Goal: Register for event/course

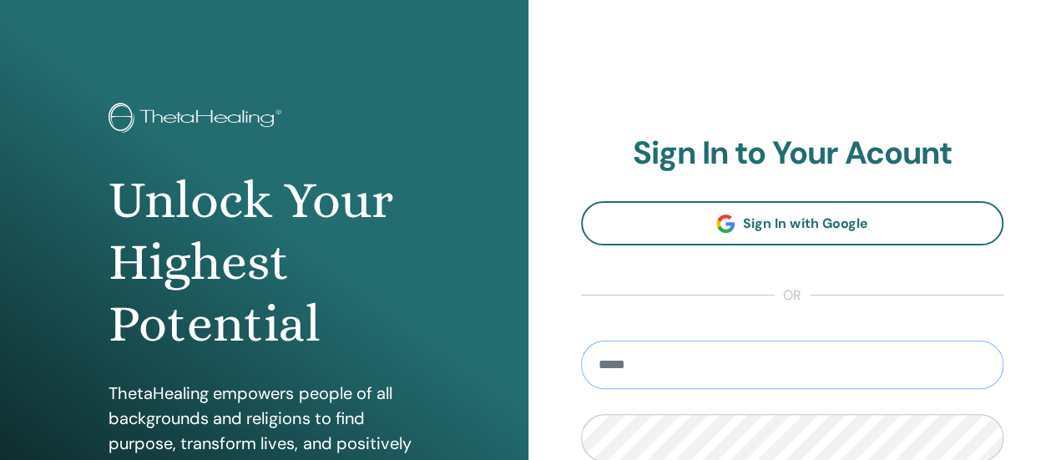
scroll to position [18, 0]
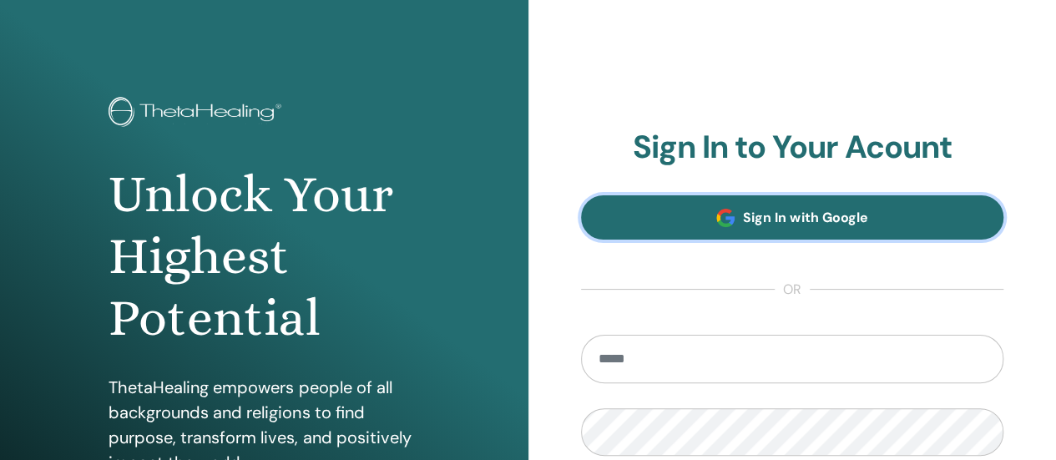
click at [833, 208] on link "Sign In with Google" at bounding box center [792, 217] width 423 height 44
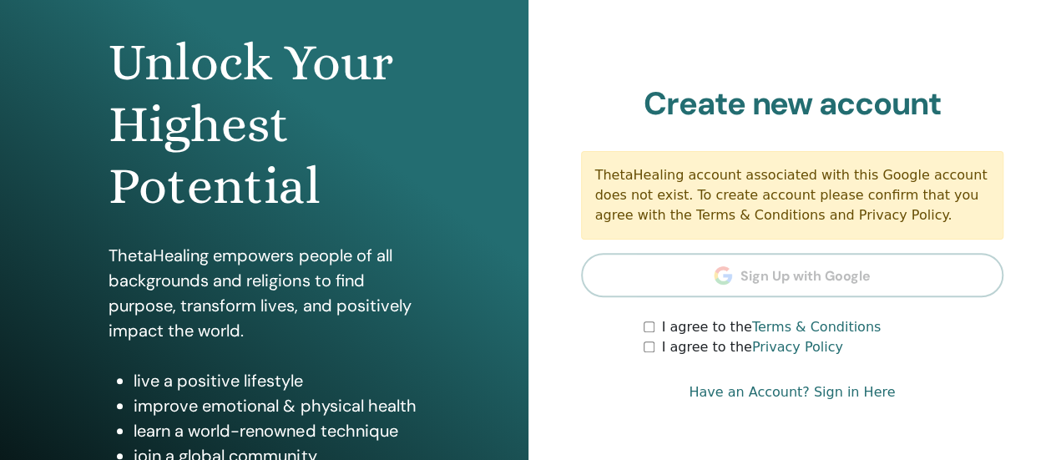
scroll to position [154, 0]
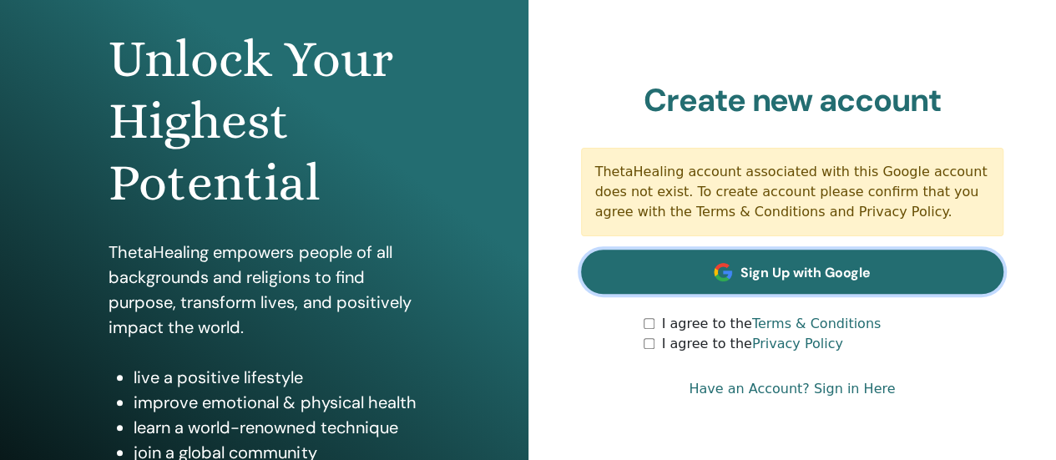
click at [801, 278] on span "Sign Up with Google" at bounding box center [805, 273] width 130 height 18
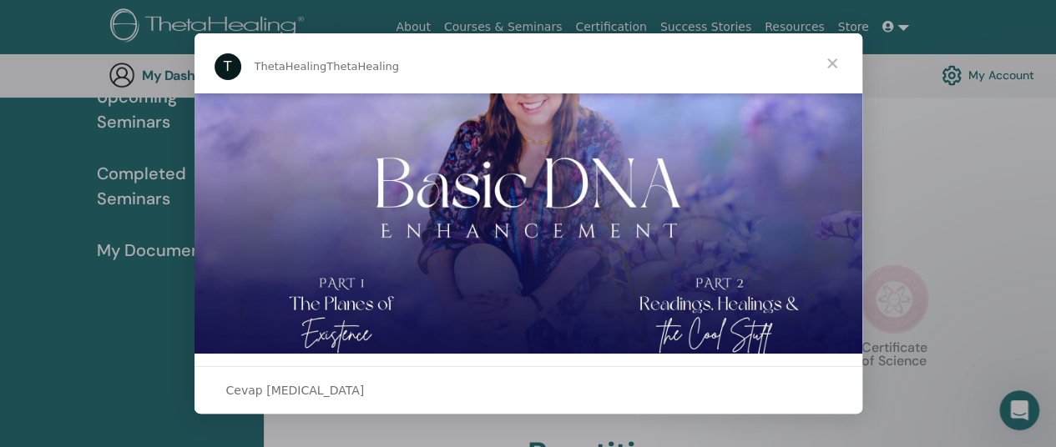
scroll to position [210, 0]
click at [838, 56] on span "Kapat" at bounding box center [832, 63] width 60 height 60
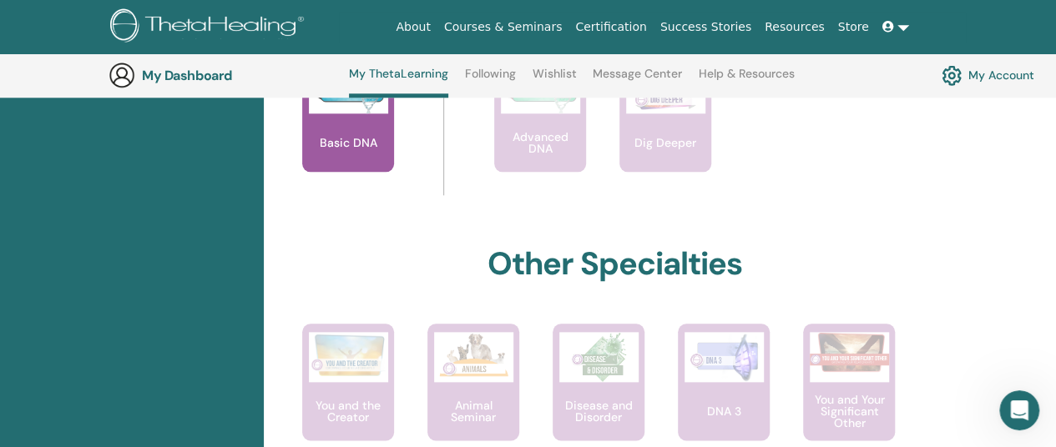
scroll to position [778, 0]
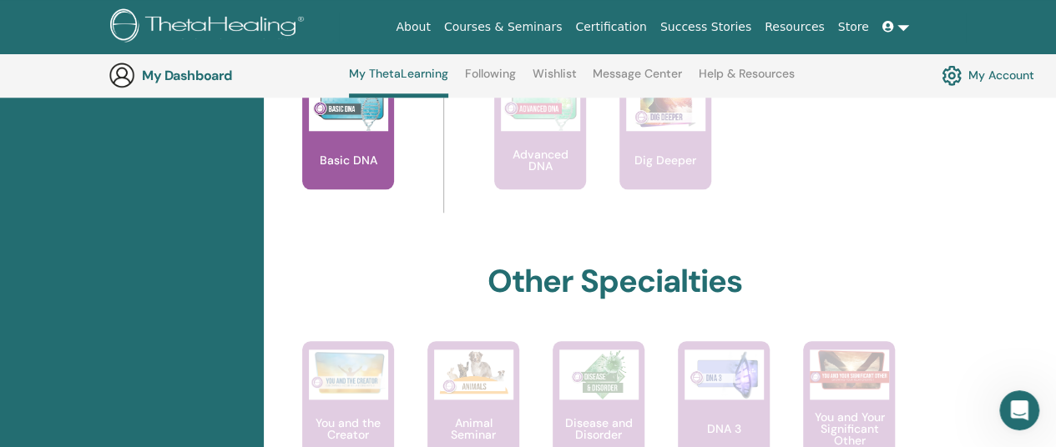
click at [346, 161] on p "Basic DNA" at bounding box center [348, 160] width 71 height 12
